Goal: Task Accomplishment & Management: Manage account settings

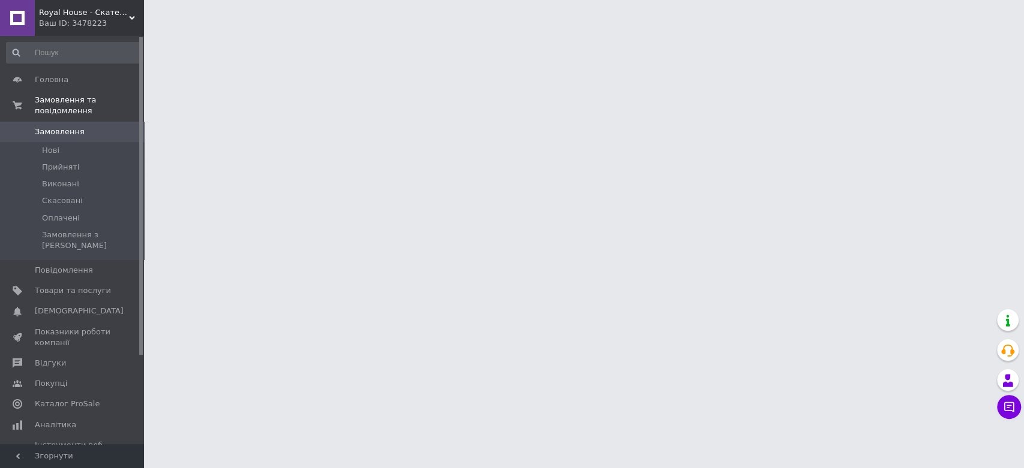
click at [85, 32] on div "Royal House - Скатертини на стіл Ваш ID: 3478223" at bounding box center [89, 18] width 109 height 36
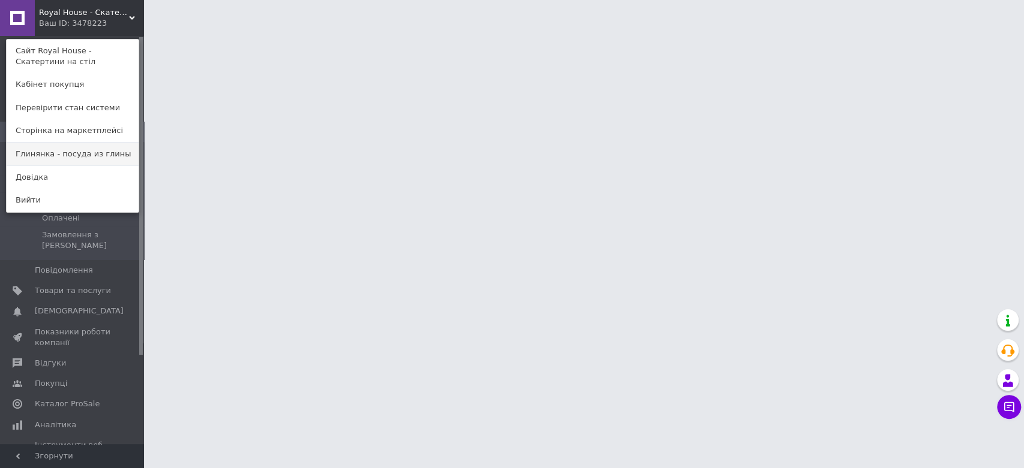
click at [89, 157] on link "Глинянка - посуда из глины" at bounding box center [73, 154] width 132 height 23
